Goal: Task Accomplishment & Management: Understand process/instructions

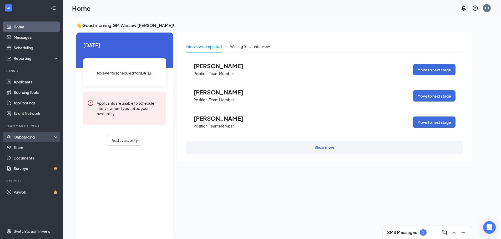
click at [26, 140] on div "Onboarding" at bounding box center [34, 137] width 40 height 5
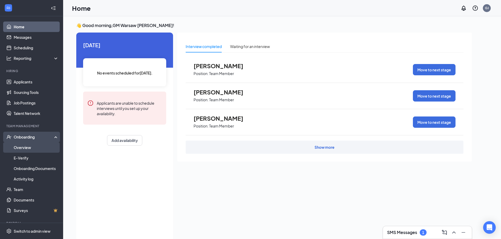
click at [24, 148] on link "Overview" at bounding box center [36, 147] width 45 height 11
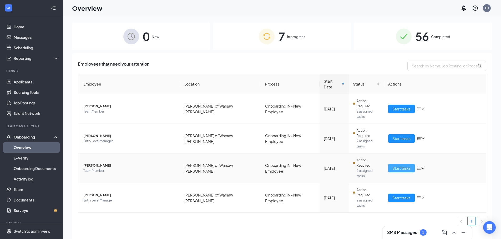
click at [396, 166] on span "Start tasks" at bounding box center [401, 169] width 18 height 6
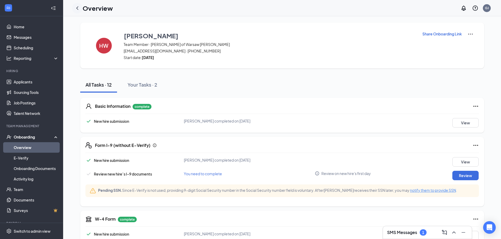
click at [77, 8] on icon "ChevronLeft" at bounding box center [77, 7] width 2 height 3
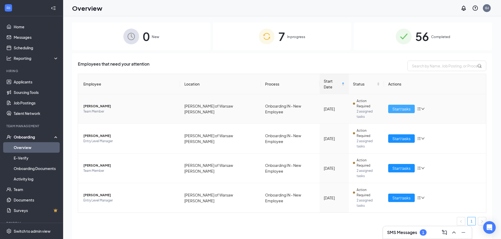
click at [404, 106] on span "Start tasks" at bounding box center [401, 109] width 18 height 6
